Goal: Task Accomplishment & Management: Manage account settings

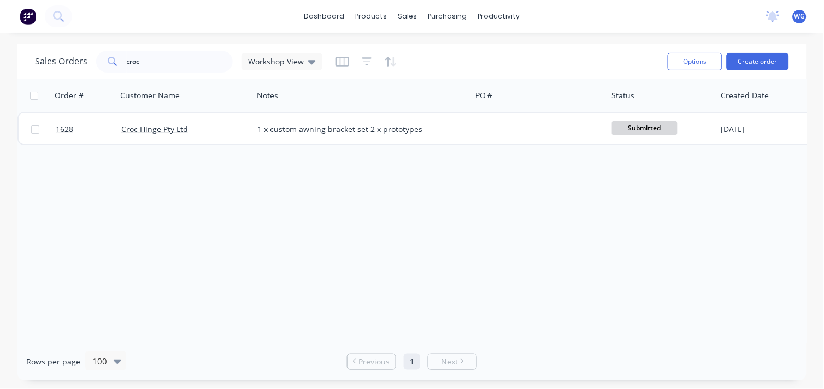
click at [22, 23] on img at bounding box center [28, 16] width 16 height 16
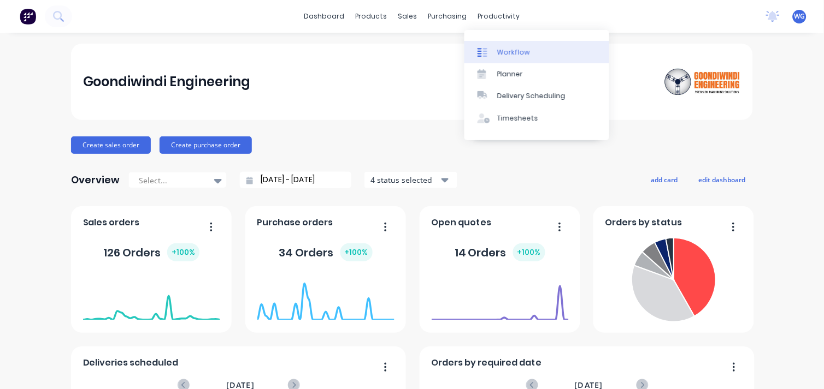
click at [489, 48] on div at bounding box center [485, 53] width 16 height 10
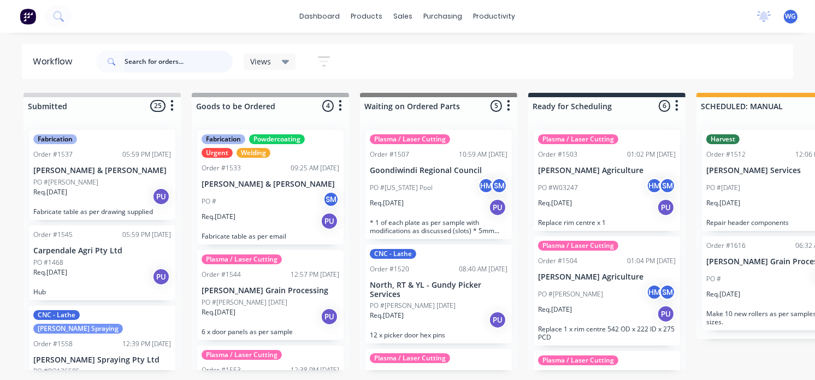
click at [127, 62] on input "text" at bounding box center [179, 62] width 108 height 22
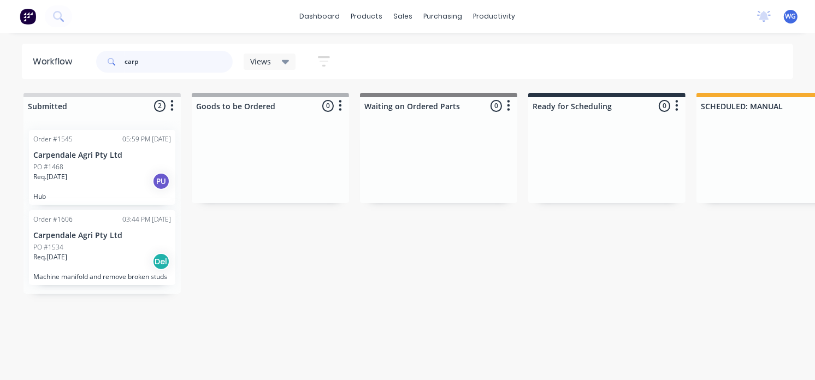
type input "carp"
click at [127, 259] on div "Req. [DATE] Del" at bounding box center [102, 261] width 138 height 19
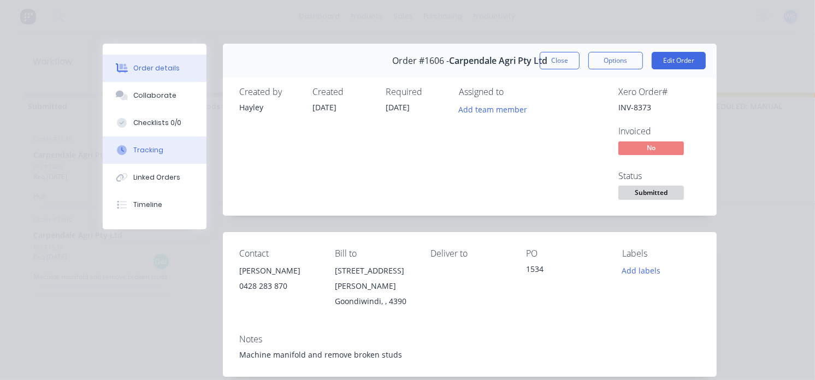
click at [142, 150] on div "Tracking" at bounding box center [148, 150] width 30 height 10
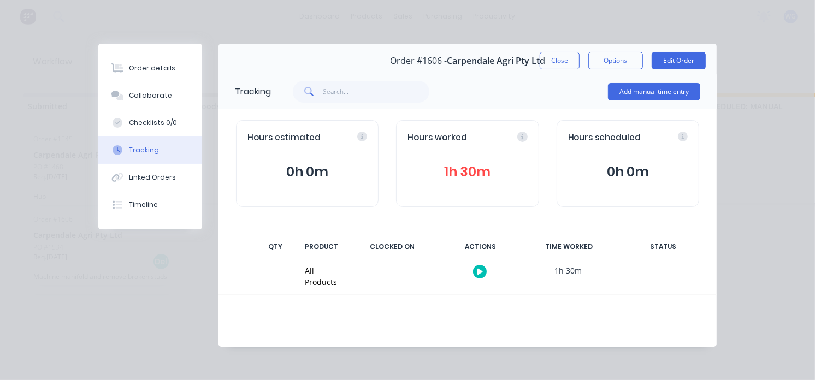
scroll to position [1, 0]
click at [664, 93] on button "Add manual time entry" at bounding box center [654, 90] width 92 height 17
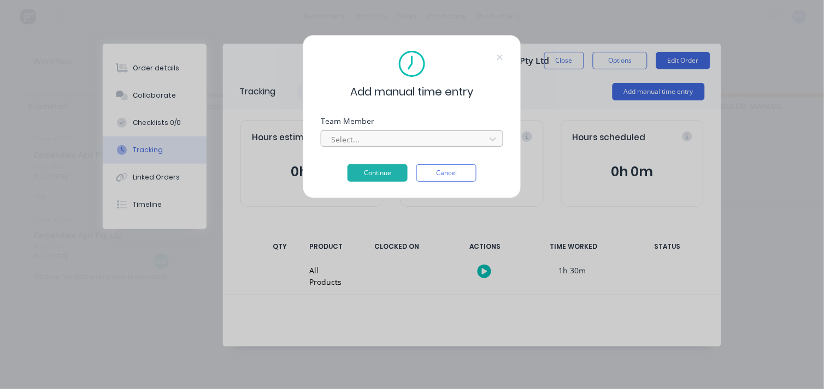
click at [358, 142] on div at bounding box center [405, 140] width 150 height 14
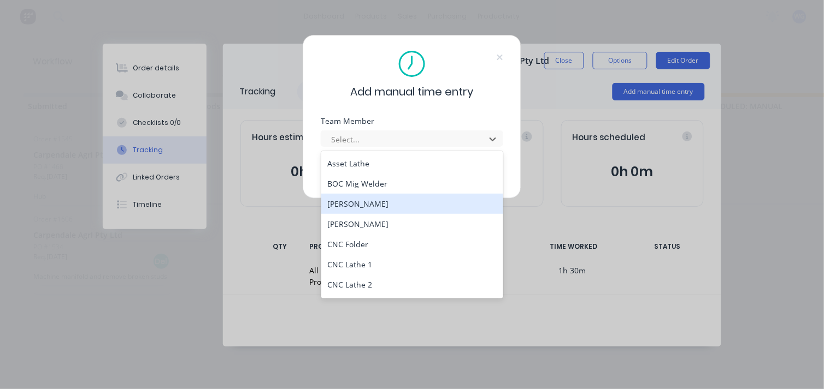
click at [357, 208] on div "[PERSON_NAME]" at bounding box center [412, 204] width 182 height 20
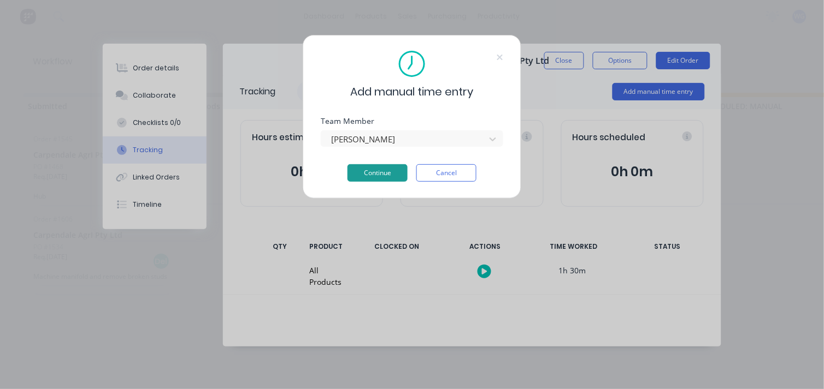
click at [382, 173] on button "Continue" at bounding box center [377, 172] width 60 height 17
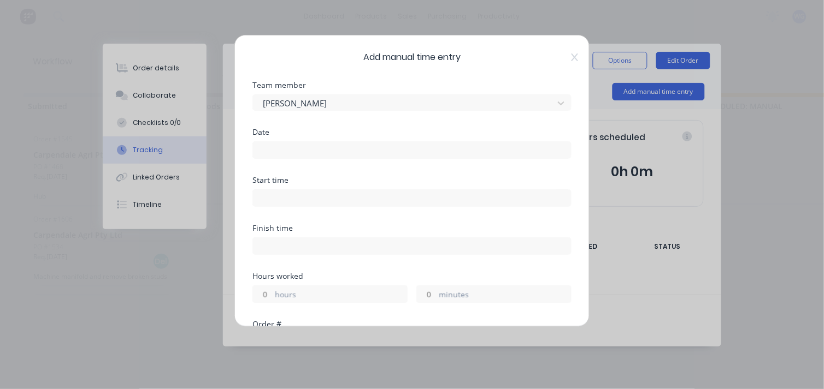
click at [280, 179] on div "Start time" at bounding box center [411, 180] width 319 height 8
click at [285, 126] on div "Team member [PERSON_NAME]" at bounding box center [411, 104] width 319 height 47
click at [252, 134] on div "Add manual time entry Team member [PERSON_NAME] Date Start time Finish time Hou…" at bounding box center [411, 181] width 355 height 292
click at [272, 151] on input at bounding box center [412, 150] width 318 height 16
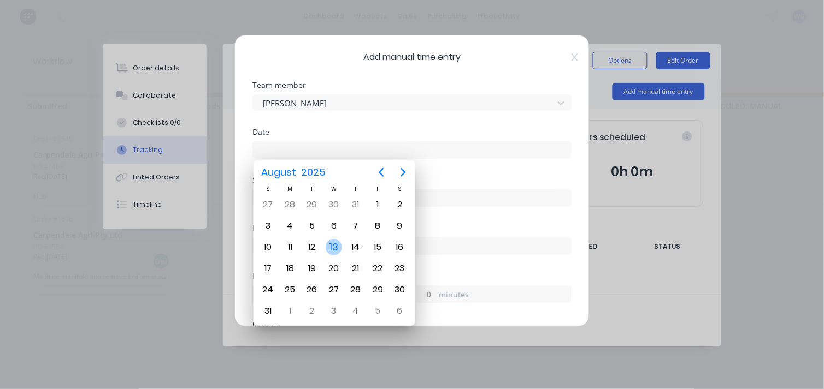
click at [334, 248] on div "13" at bounding box center [334, 247] width 16 height 16
type input "[DATE]"
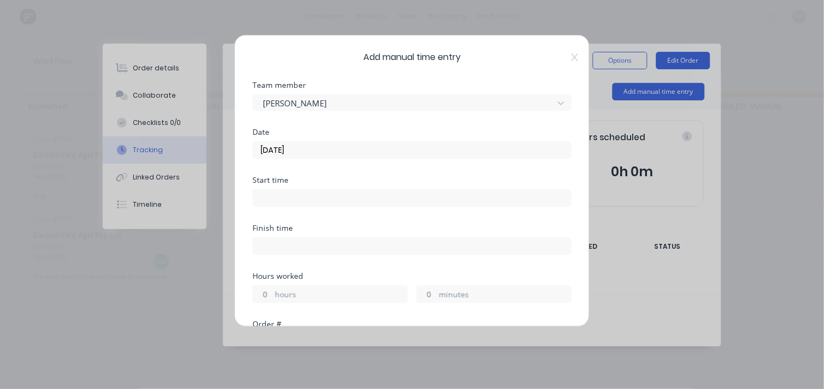
click at [270, 182] on div "Start time" at bounding box center [411, 180] width 319 height 8
click at [268, 193] on input at bounding box center [412, 198] width 318 height 16
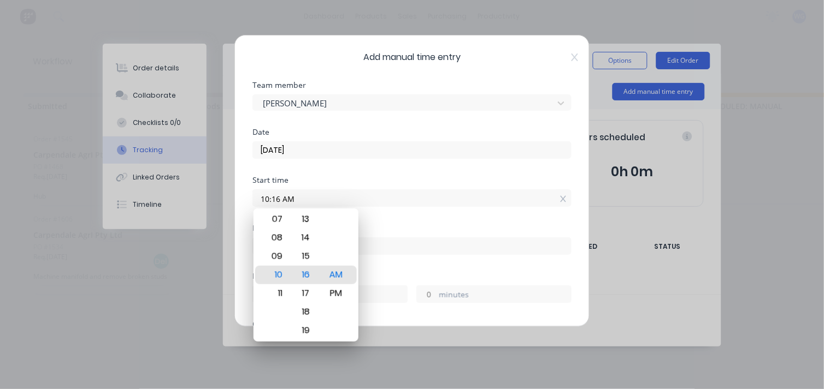
drag, startPoint x: 299, startPoint y: 196, endPoint x: 214, endPoint y: 197, distance: 85.8
click at [214, 197] on div "Add manual time entry Team member [PERSON_NAME] Date [DATE] Start time 10:16 AM…" at bounding box center [412, 194] width 824 height 389
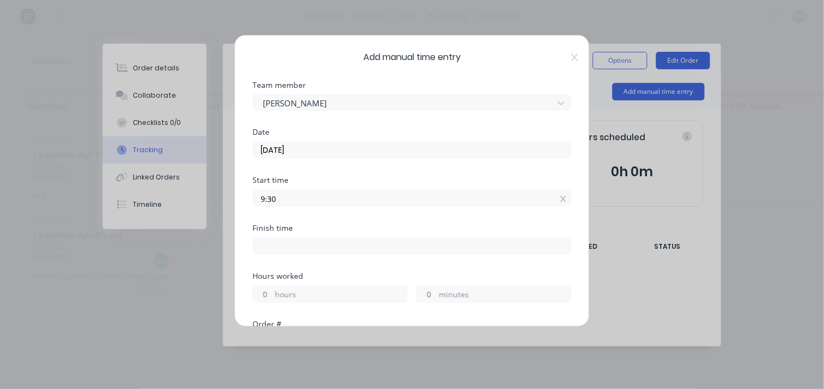
type input "09:30 AM"
click at [272, 245] on input at bounding box center [412, 246] width 318 height 16
type input "10:16 AM"
type input "0"
type input "46"
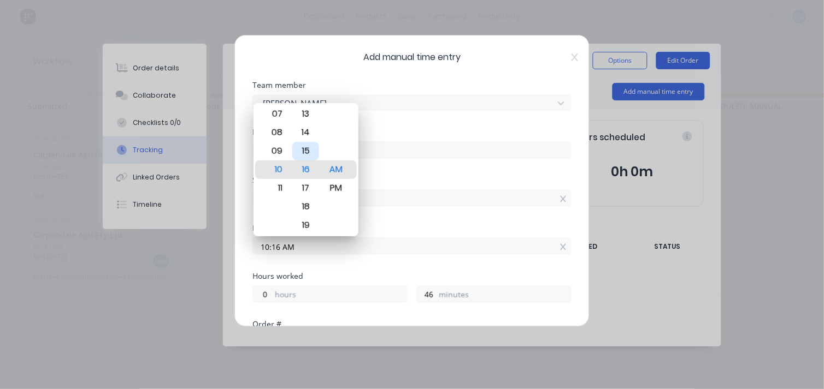
click at [301, 145] on div "15" at bounding box center [305, 151] width 27 height 19
type input "10:15 AM"
type input "45"
click at [375, 252] on input "10:15 AM" at bounding box center [412, 246] width 318 height 16
click at [396, 204] on input "09:30 AM" at bounding box center [412, 198] width 318 height 16
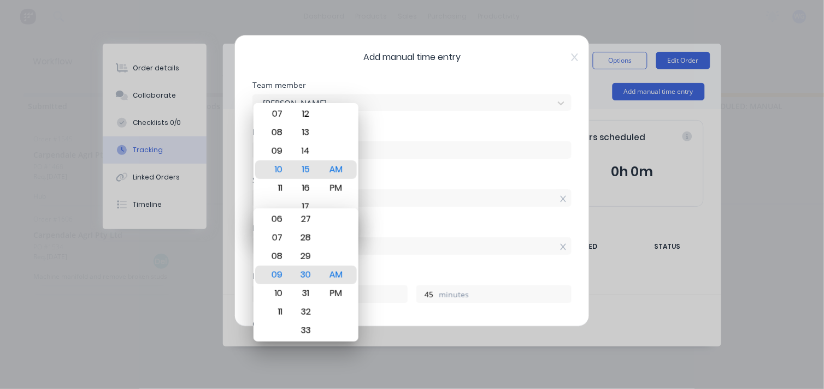
click at [366, 263] on div "Finish time 10:15 AM" at bounding box center [411, 248] width 319 height 48
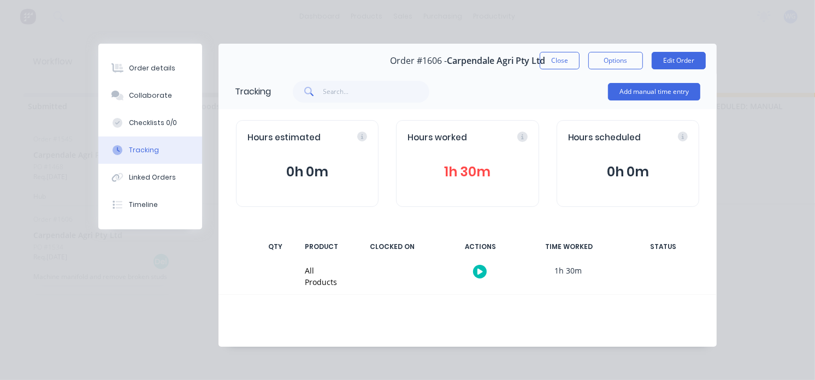
click at [381, 254] on div "CLOCKED ON" at bounding box center [392, 246] width 82 height 23
click at [654, 58] on button "Edit Order" at bounding box center [679, 59] width 54 height 17
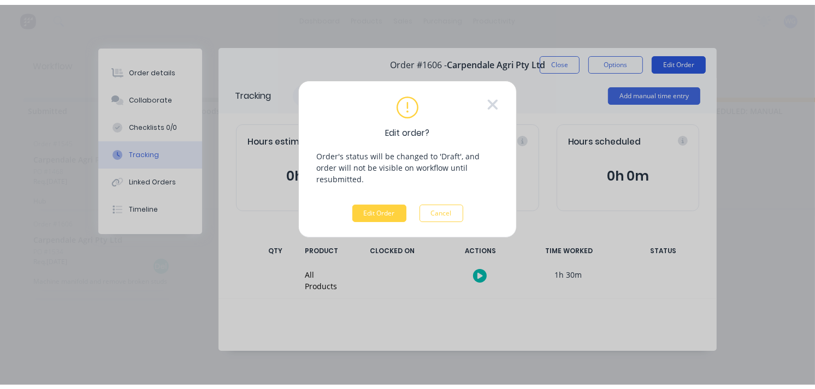
scroll to position [0, 0]
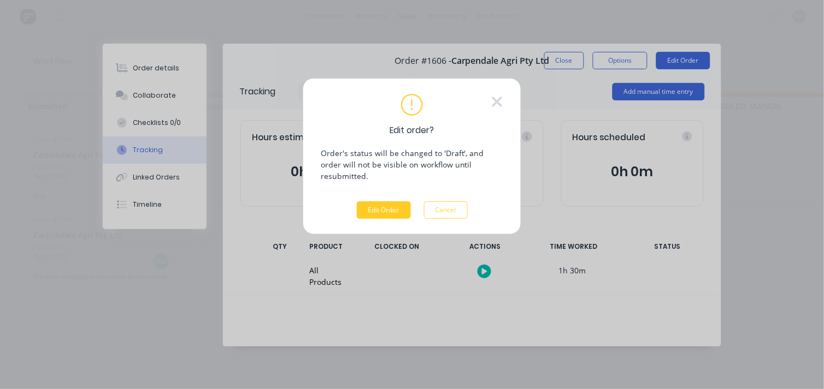
click at [394, 202] on button "Edit Order" at bounding box center [384, 210] width 54 height 17
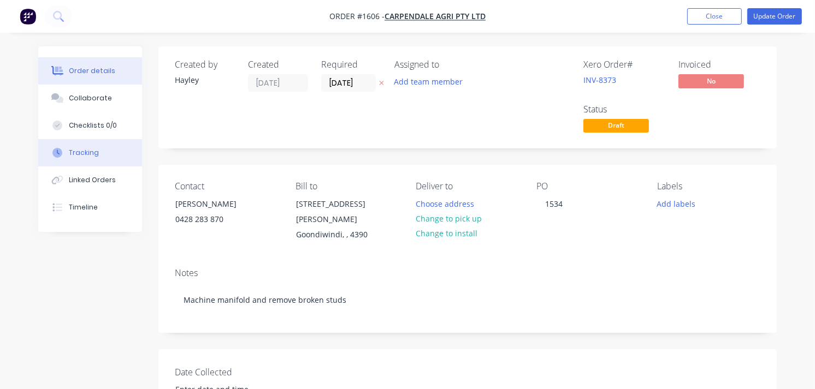
click at [86, 148] on div "Tracking" at bounding box center [84, 153] width 30 height 10
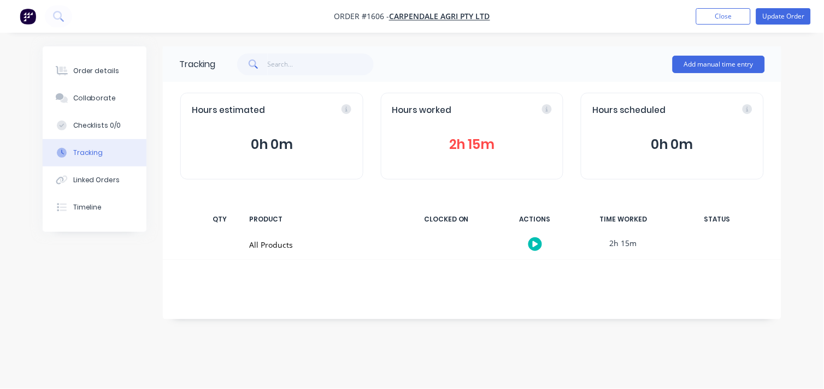
click at [455, 142] on button "2h 15m" at bounding box center [472, 144] width 160 height 21
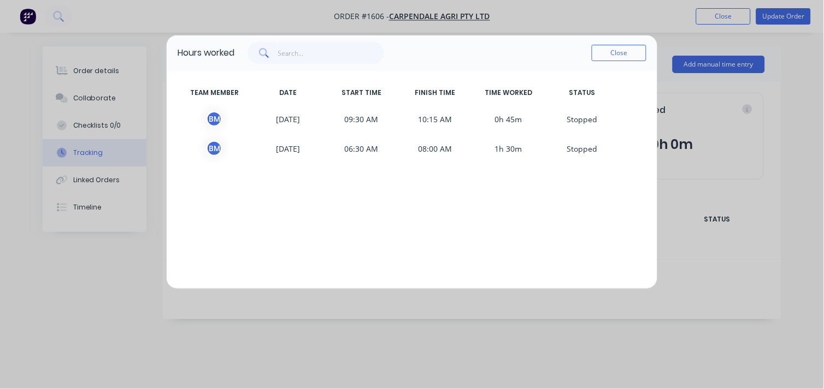
click at [425, 116] on span "10:15 AM" at bounding box center [435, 119] width 74 height 16
click at [576, 116] on span "S topped" at bounding box center [582, 119] width 74 height 16
click at [216, 122] on div "B M" at bounding box center [214, 119] width 16 height 16
click at [214, 120] on div "B M" at bounding box center [214, 119] width 16 height 16
click at [366, 123] on span "09:30 AM" at bounding box center [361, 119] width 74 height 16
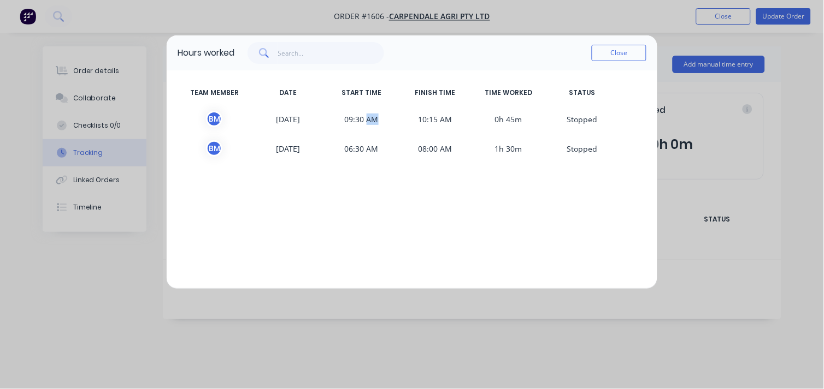
click at [366, 123] on span "09:30 AM" at bounding box center [361, 119] width 74 height 16
click at [623, 52] on button "Close" at bounding box center [618, 53] width 55 height 16
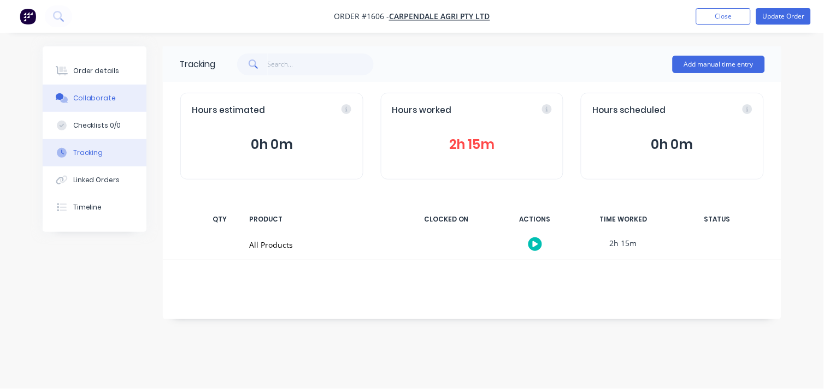
click at [91, 98] on div "Collaborate" at bounding box center [94, 98] width 43 height 10
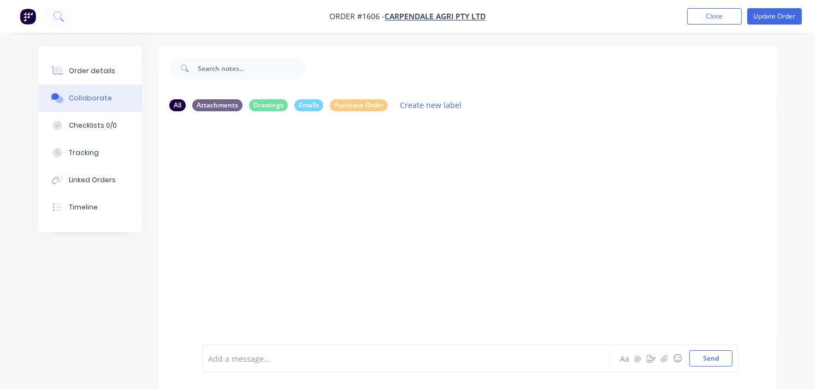
click at [240, 352] on div "Add a message..." at bounding box center [404, 359] width 393 height 16
click at [378, 357] on span "had a bit of trouble getting the broken bolts out x3 bolts" at bounding box center [312, 359] width 206 height 10
click at [709, 357] on button "Send" at bounding box center [710, 359] width 43 height 16
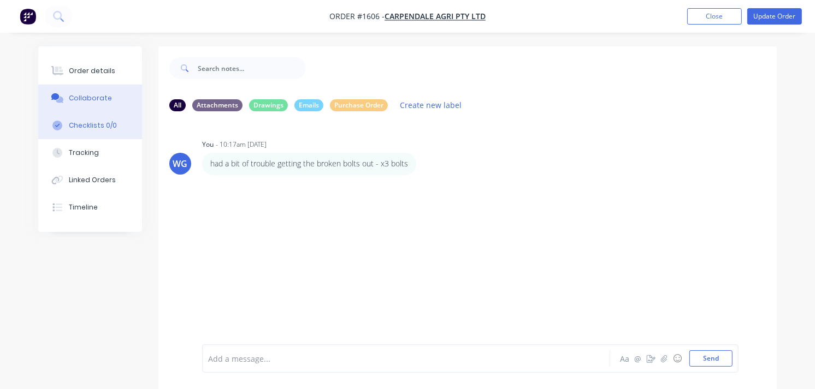
click at [77, 121] on div "Checklists 0/0" at bounding box center [93, 126] width 48 height 10
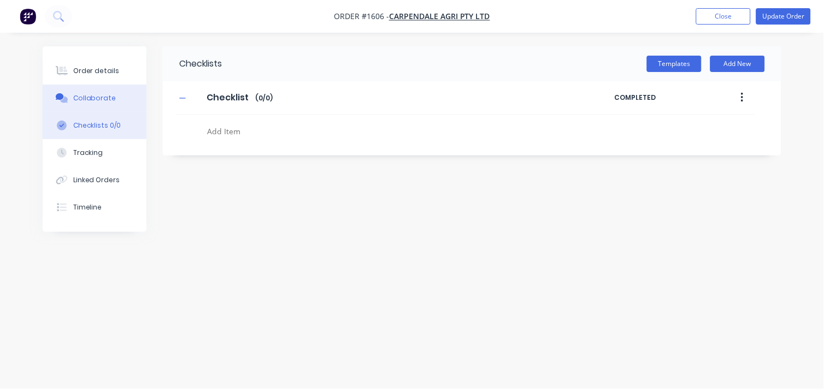
click at [91, 96] on div "Collaborate" at bounding box center [94, 98] width 43 height 10
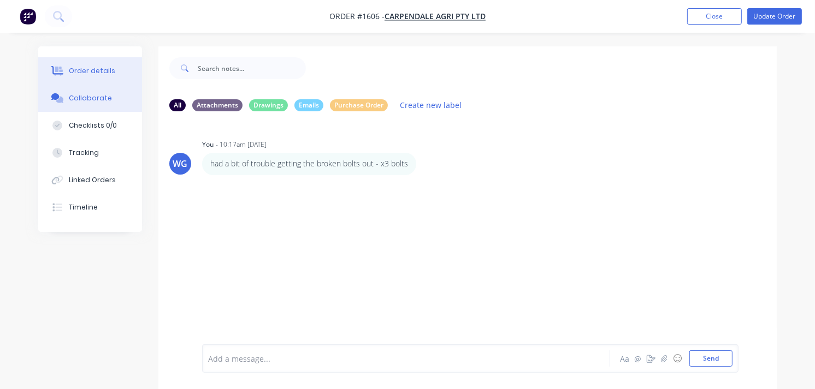
click at [91, 67] on div "Order details" at bounding box center [92, 71] width 46 height 10
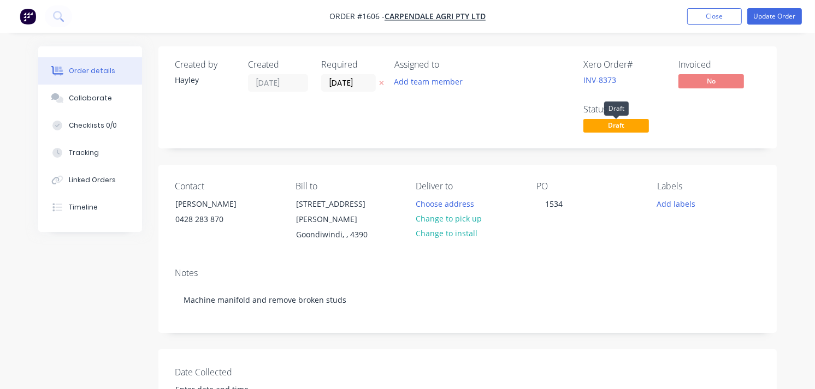
click at [607, 122] on span "Draft" at bounding box center [616, 126] width 66 height 14
click at [607, 127] on span "Draft" at bounding box center [616, 126] width 66 height 14
click at [774, 21] on button "Update Order" at bounding box center [774, 16] width 55 height 16
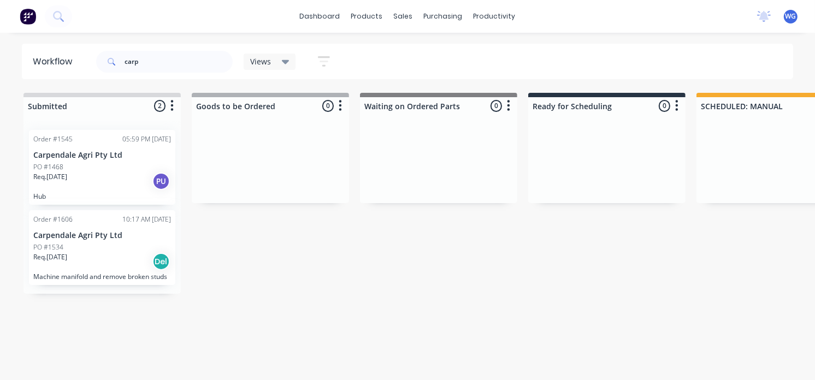
click at [95, 260] on div "Req. [DATE] Del" at bounding box center [102, 261] width 138 height 19
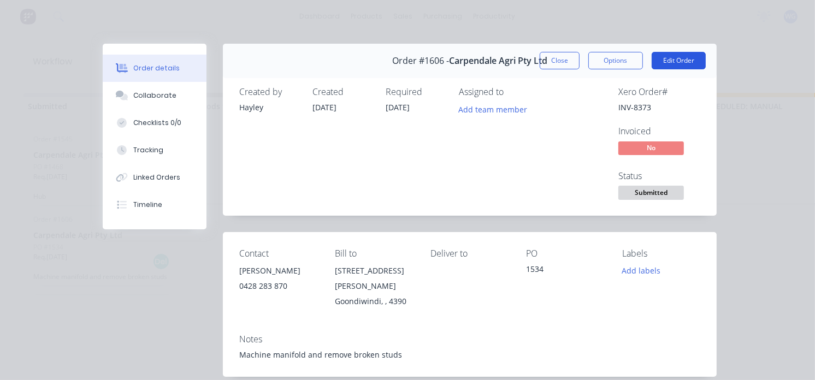
click at [674, 60] on button "Edit Order" at bounding box center [679, 60] width 54 height 17
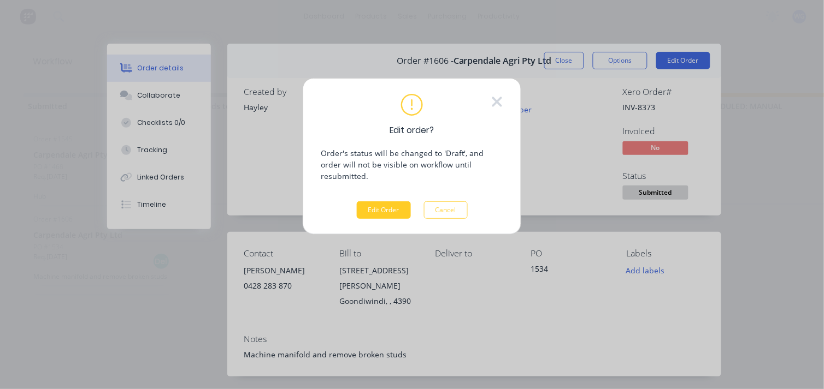
click at [390, 204] on button "Edit Order" at bounding box center [384, 210] width 54 height 17
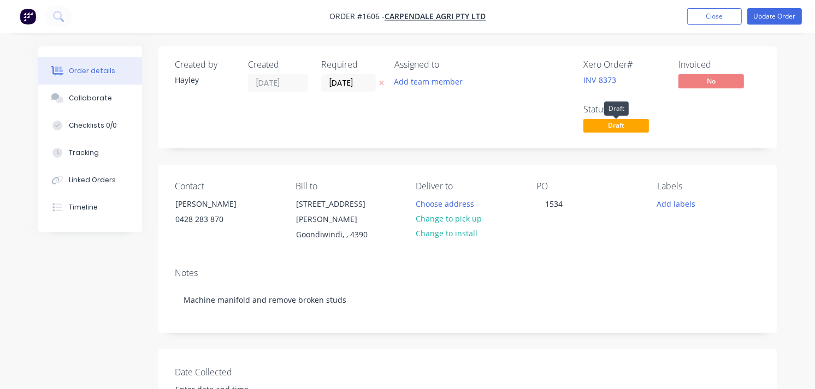
click at [613, 127] on span "Draft" at bounding box center [616, 126] width 66 height 14
click at [591, 111] on div "Status" at bounding box center [624, 109] width 82 height 10
click at [585, 106] on div "Status" at bounding box center [624, 109] width 82 height 10
click at [595, 128] on span "Draft" at bounding box center [616, 126] width 66 height 14
click at [597, 128] on span "Draft" at bounding box center [616, 126] width 66 height 14
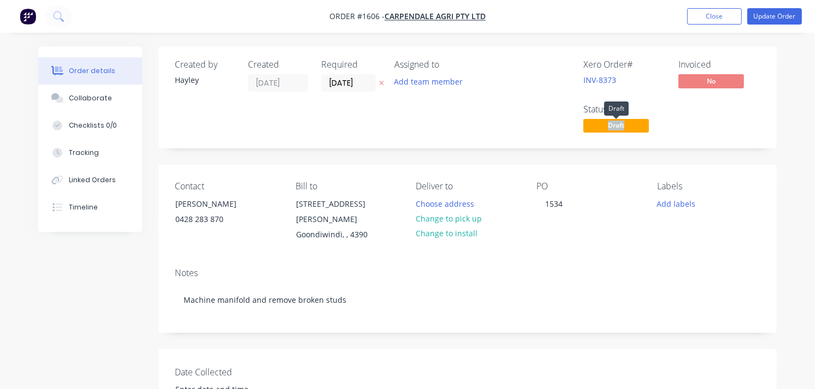
click at [597, 128] on span "Draft" at bounding box center [616, 126] width 66 height 14
click at [558, 133] on div "Xero Order # INV-8373 Invoiced No Status Draft" at bounding box center [632, 98] width 257 height 76
click at [767, 17] on button "Update Order" at bounding box center [774, 16] width 55 height 16
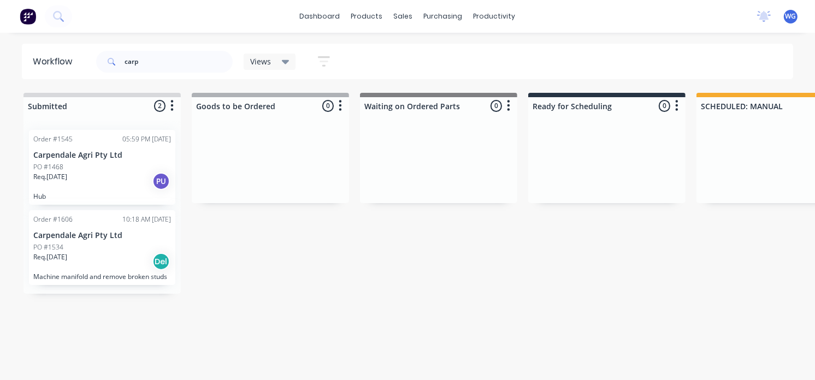
click at [76, 269] on div "Req. [DATE] Del" at bounding box center [102, 261] width 138 height 19
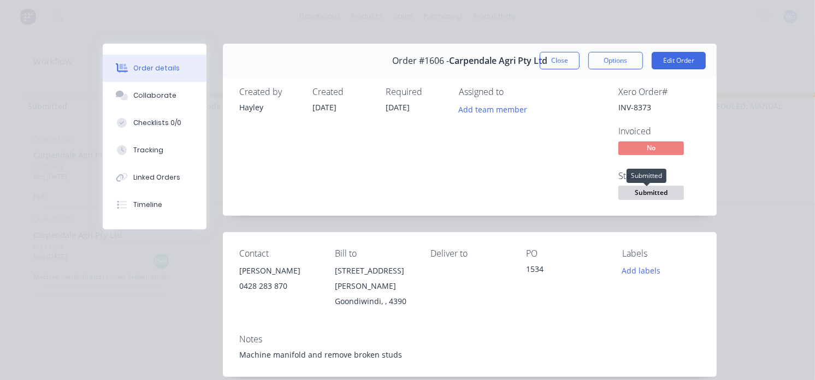
click at [640, 193] on span "Submitted" at bounding box center [651, 193] width 66 height 14
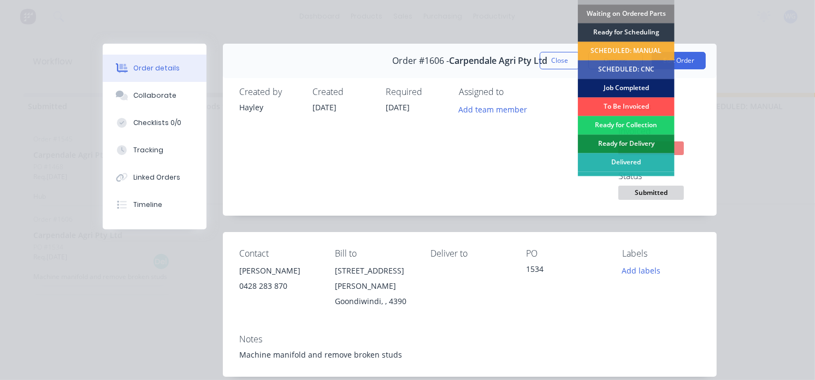
click at [619, 88] on div "Job Completed" at bounding box center [626, 88] width 97 height 19
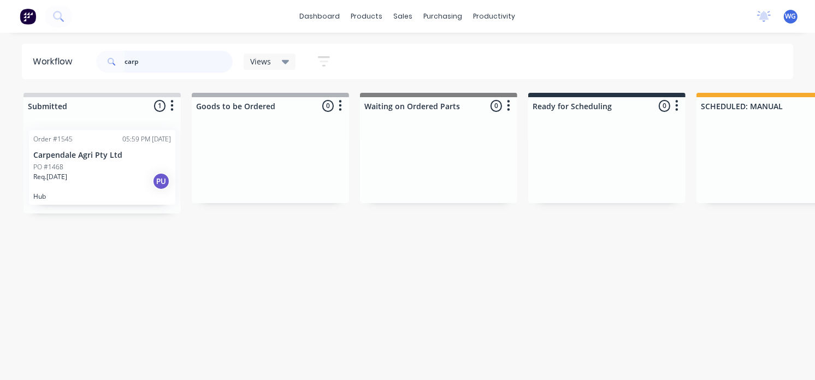
drag, startPoint x: 143, startPoint y: 64, endPoint x: 91, endPoint y: 69, distance: 52.2
click at [91, 69] on header "Workflow carp Views Save new view None (Default) edit Show/Hide statuses Show l…" at bounding box center [408, 61] width 772 height 35
